Goal: Obtain resource: Download file/media

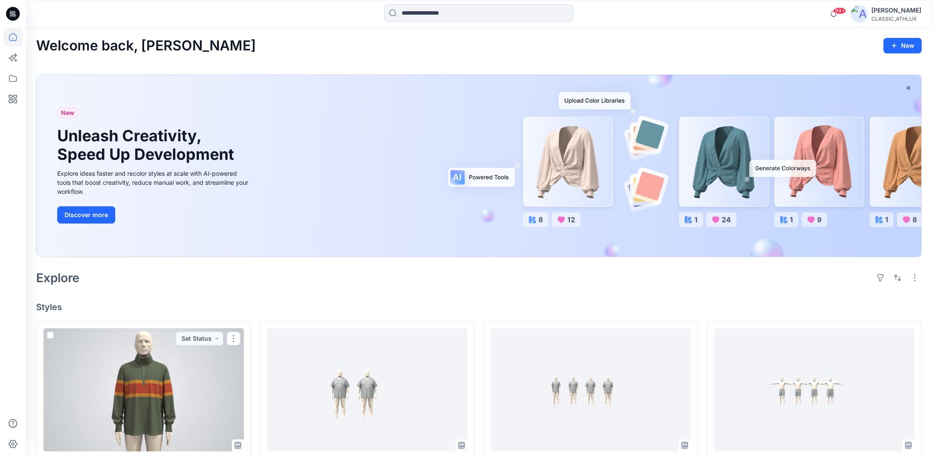
scroll to position [36, 0]
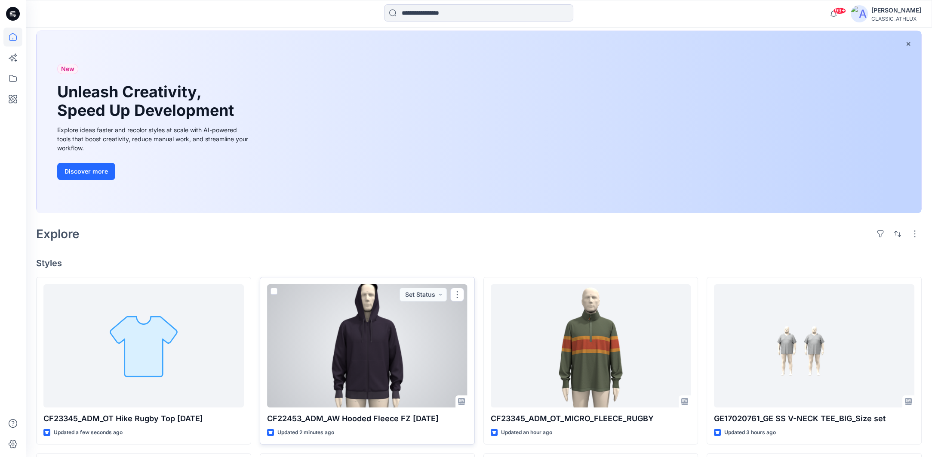
scroll to position [129, 0]
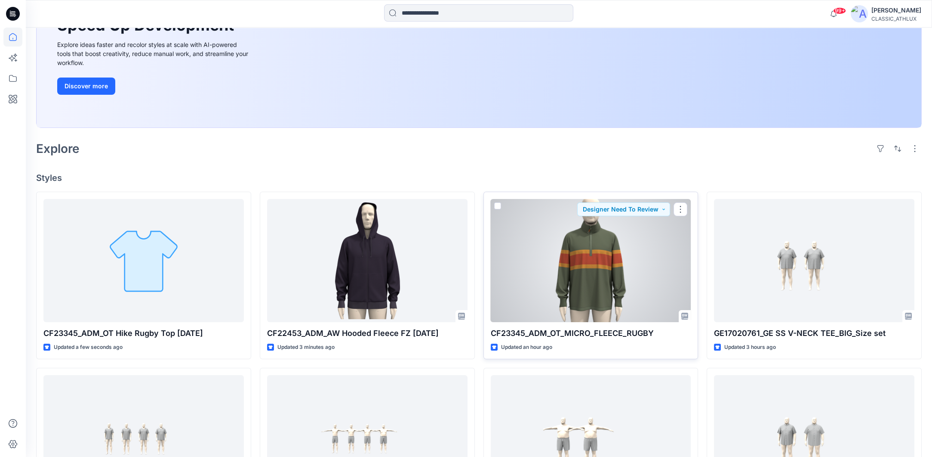
click at [607, 287] on div at bounding box center [591, 260] width 201 height 123
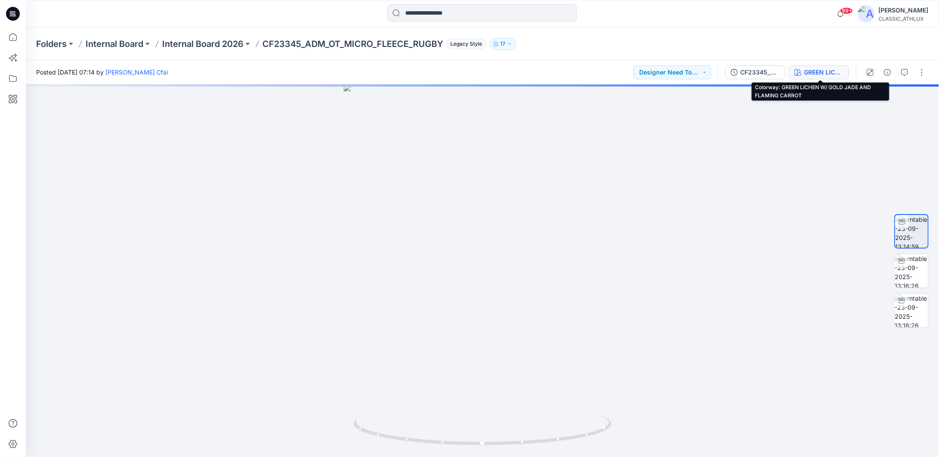
click at [833, 72] on div "GREEN LICHEN W/ GOLD JADE AND FLAMING CARROT" at bounding box center [824, 72] width 40 height 9
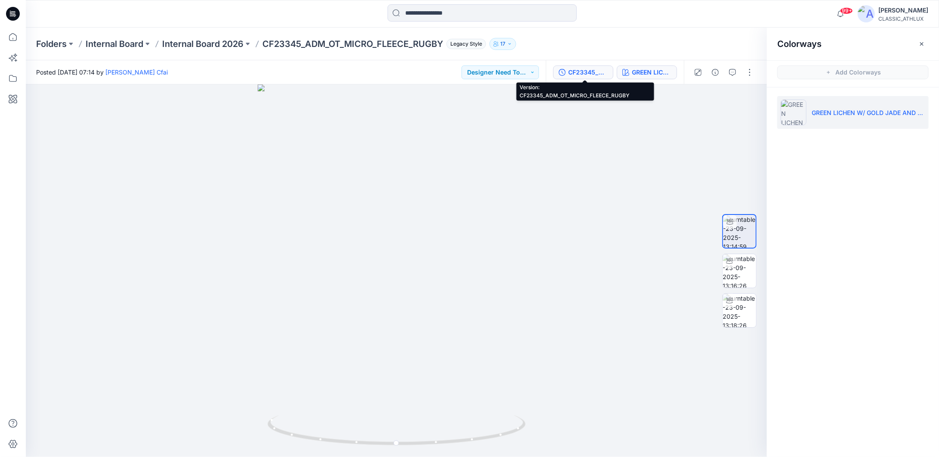
click at [598, 73] on div "CF23345_ADM_OT_MICRO_FLEECE_RUGBY" at bounding box center [588, 72] width 40 height 9
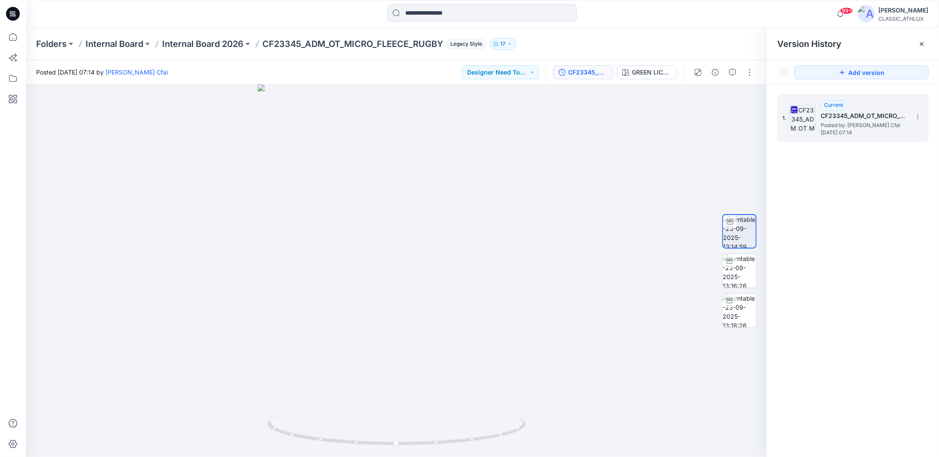
click at [893, 130] on span "[DATE] 07:14" at bounding box center [864, 133] width 86 height 6
click at [920, 117] on icon at bounding box center [918, 116] width 7 height 7
click at [881, 132] on span "Download Source BW File" at bounding box center [875, 133] width 72 height 10
click at [9, 37] on icon at bounding box center [13, 37] width 8 height 8
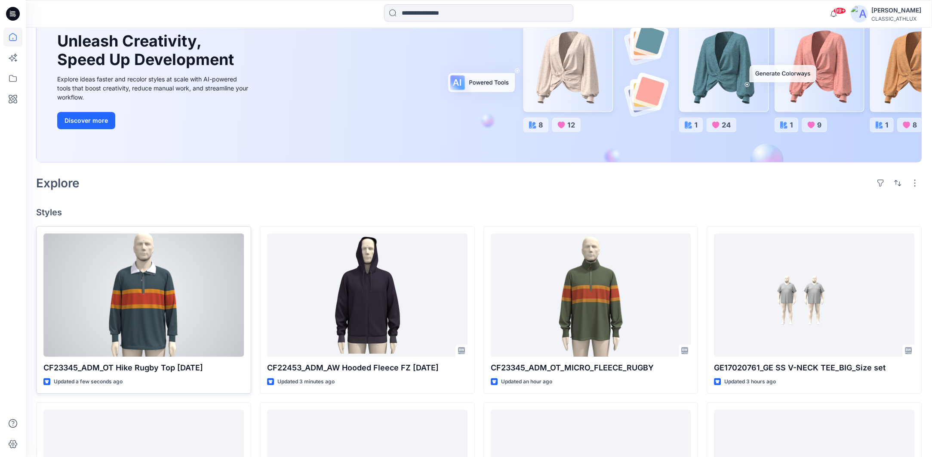
scroll to position [172, 0]
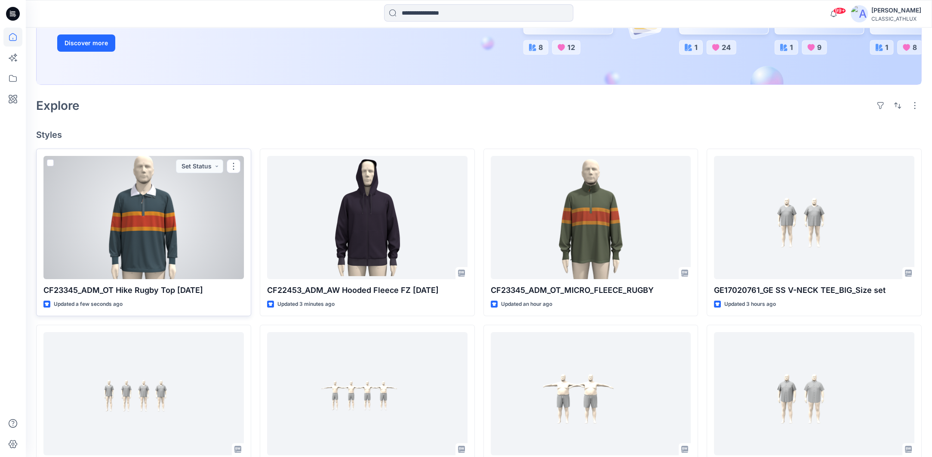
click at [154, 205] on div at bounding box center [143, 217] width 201 height 123
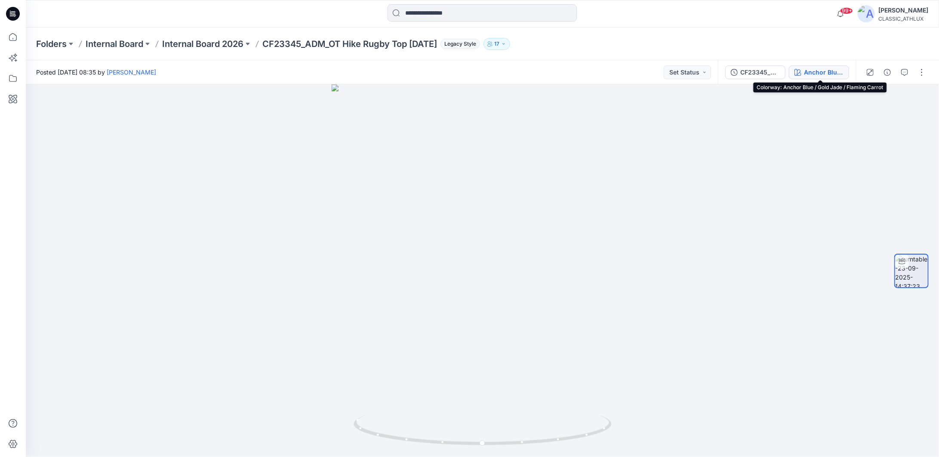
click at [833, 74] on div "Anchor Blue / Gold Jade / Flaming Carrot" at bounding box center [824, 72] width 40 height 9
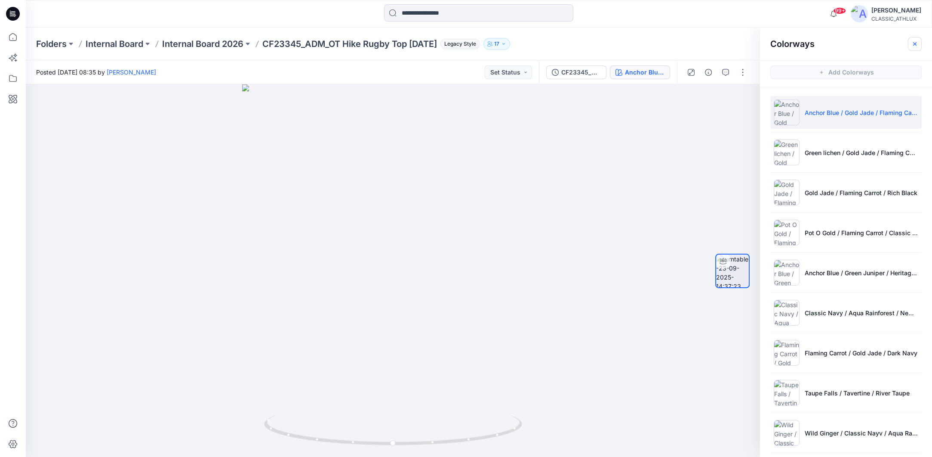
click at [914, 44] on icon "button" at bounding box center [915, 43] width 7 height 7
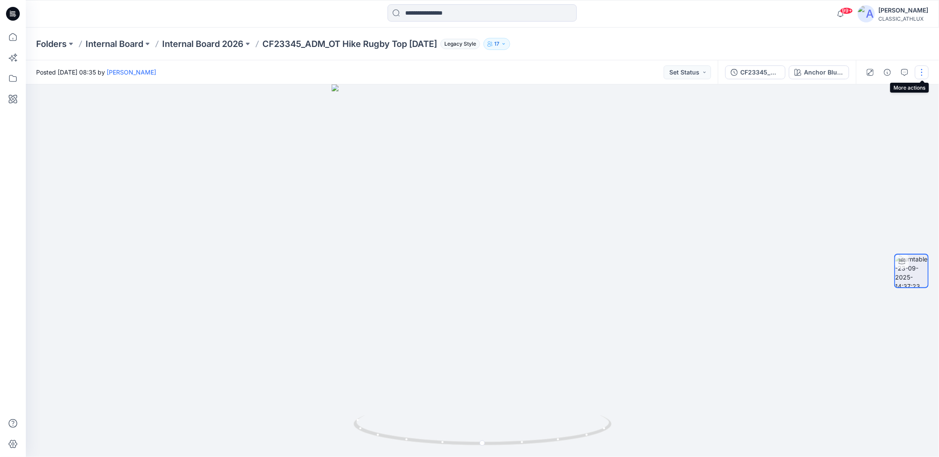
click at [920, 74] on button "button" at bounding box center [922, 72] width 14 height 14
click at [867, 138] on p "Duplicate to..." at bounding box center [881, 140] width 39 height 9
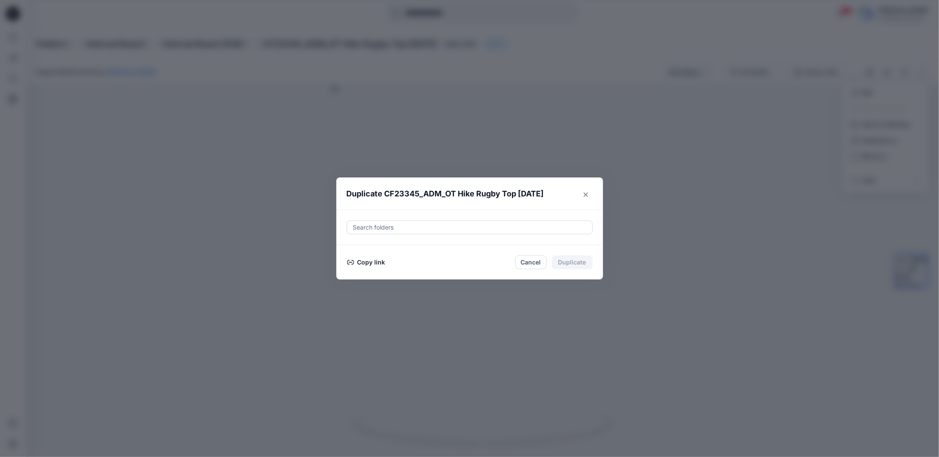
click at [378, 260] on button "Copy link" at bounding box center [366, 262] width 39 height 10
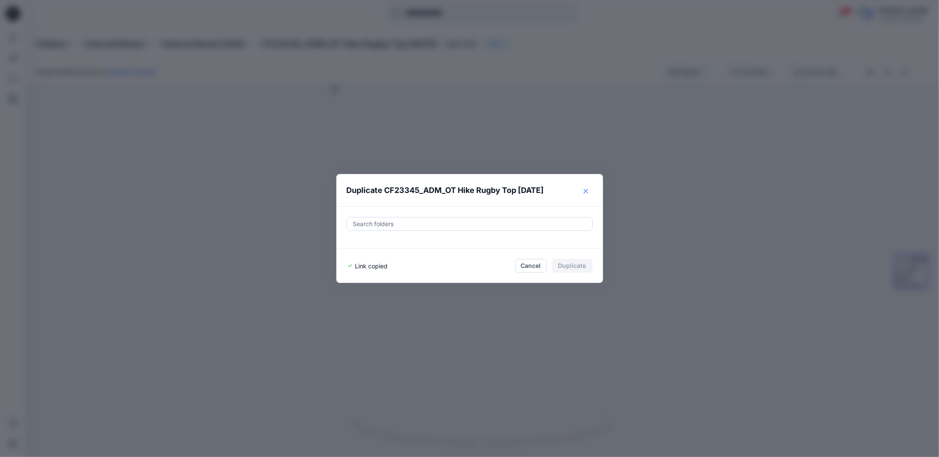
click at [583, 193] on button "Close" at bounding box center [586, 191] width 14 height 14
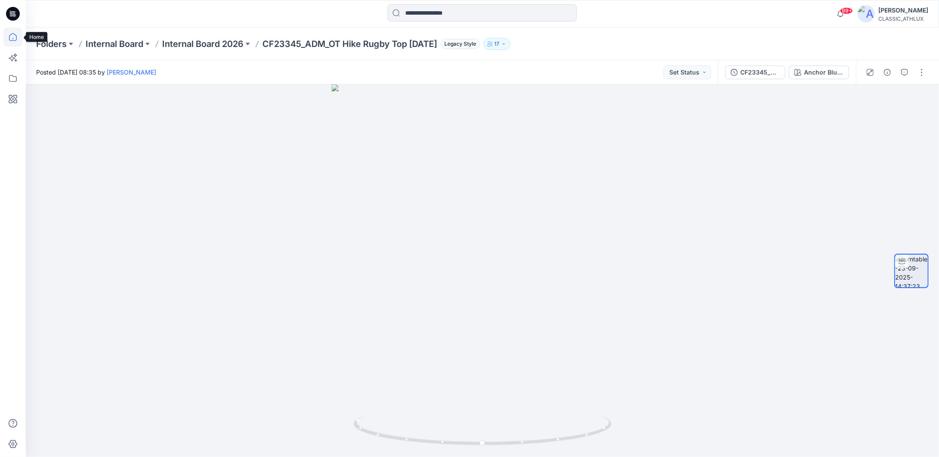
click at [16, 39] on icon at bounding box center [13, 37] width 8 height 8
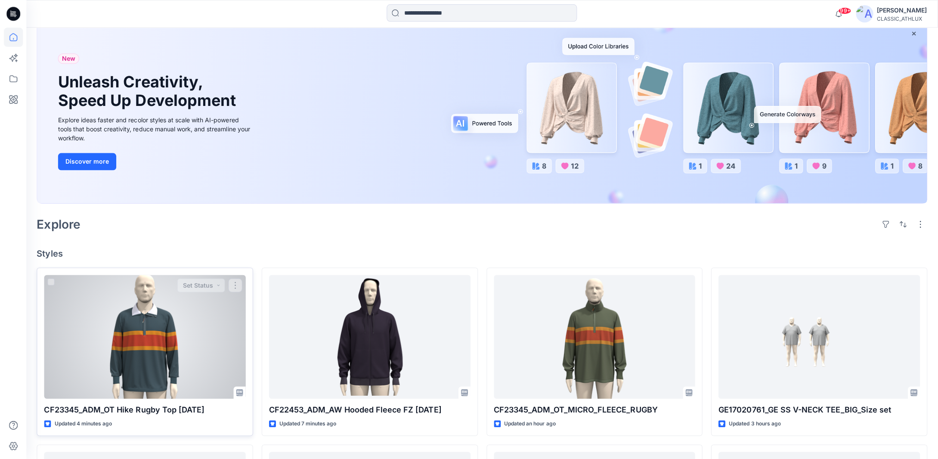
scroll to position [172, 0]
